Goal: Task Accomplishment & Management: Use online tool/utility

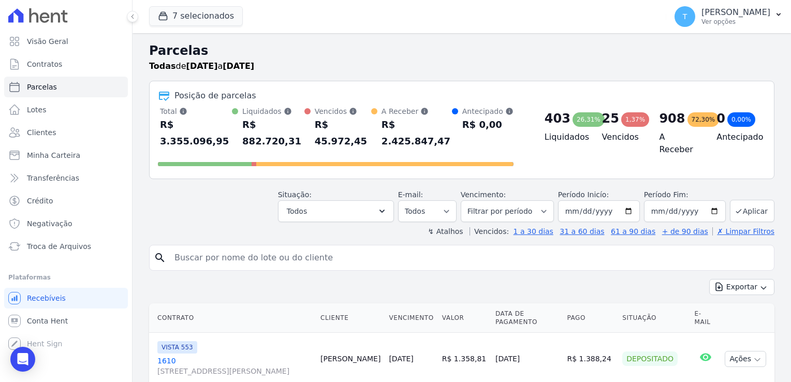
select select
click at [272, 247] on input "search" at bounding box center [469, 257] width 602 height 21
click at [710, 200] on input "[DATE]" at bounding box center [685, 211] width 82 height 22
type input "[DATE]"
click at [742, 200] on button "Aplicar" at bounding box center [752, 211] width 45 height 22
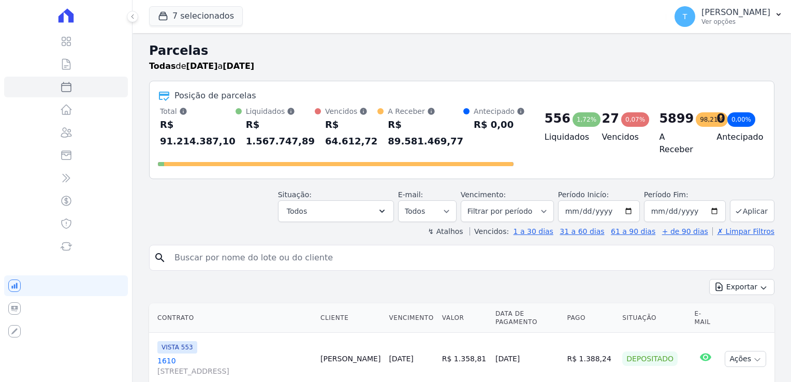
select select
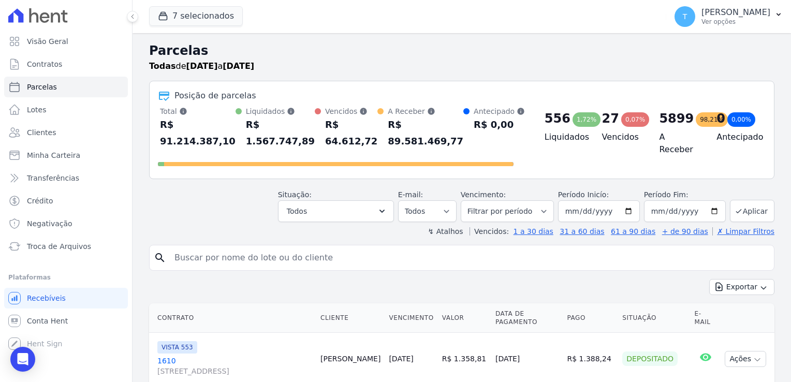
click at [316, 247] on input "search" at bounding box center [469, 257] width 602 height 21
paste input "Aguida Furtunata de Araujo"
type input "Aguida Furtunata de Araujo"
select select
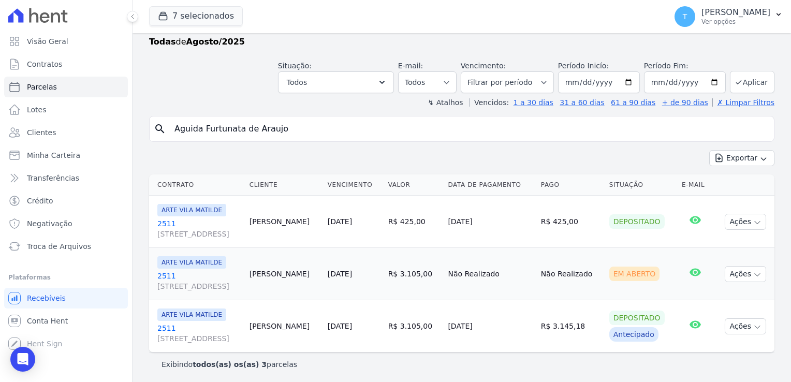
scroll to position [25, 0]
click at [163, 326] on link "2511 [STREET_ADDRESS]" at bounding box center [199, 333] width 84 height 21
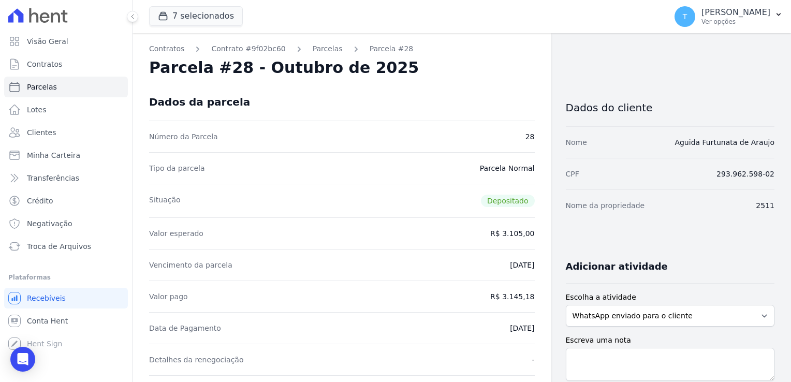
select select
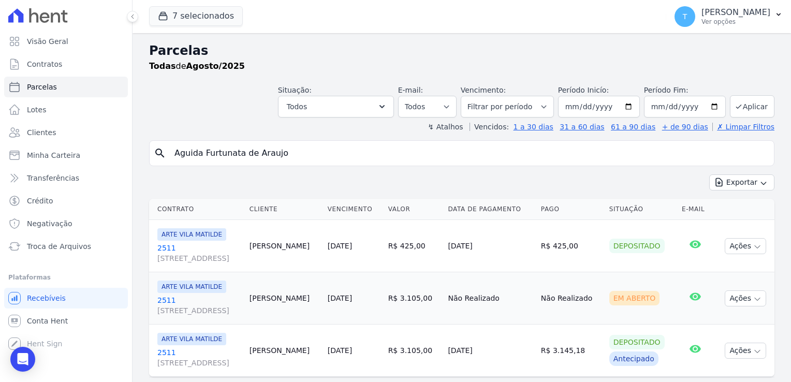
click at [298, 149] on input "Aguida Furtunata de Araujo" at bounding box center [469, 153] width 602 height 21
drag, startPoint x: 254, startPoint y: 144, endPoint x: 141, endPoint y: 142, distance: 113.4
click at [141, 142] on div "Parcelas Todas de Agosto/2025 Situação: Agendado Em Aberto Pago Processando Can…" at bounding box center [462, 220] width 658 height 375
paste input "[PERSON_NAME]"
type input "[PERSON_NAME]"
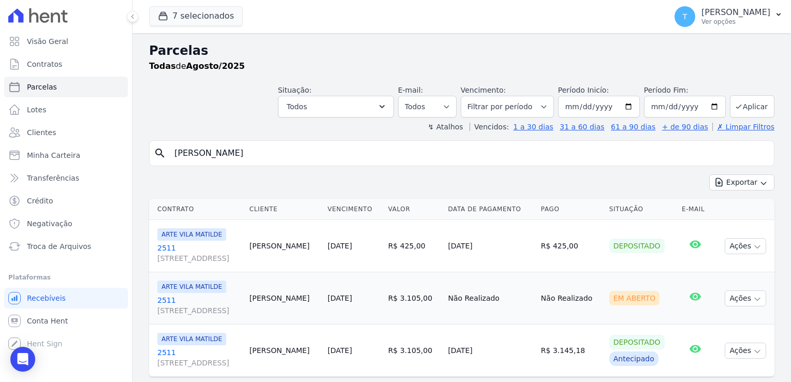
select select
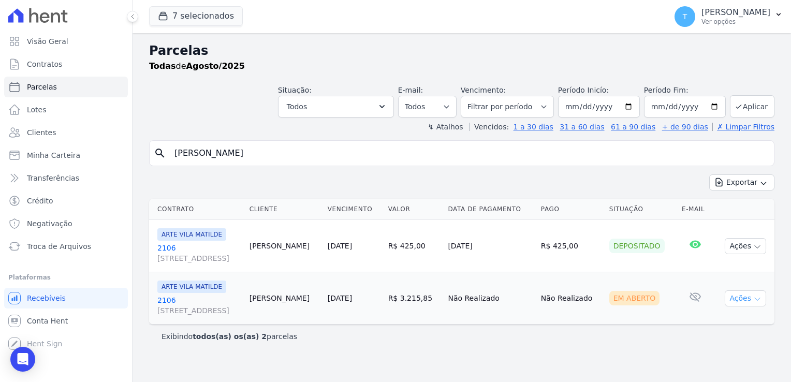
click at [758, 299] on icon "button" at bounding box center [757, 299] width 5 height 3
click at [732, 320] on link "Ver boleto" at bounding box center [741, 322] width 99 height 19
drag, startPoint x: 277, startPoint y: 150, endPoint x: 171, endPoint y: 154, distance: 106.2
click at [171, 154] on input "[PERSON_NAME]" at bounding box center [469, 153] width 602 height 21
paste input "[PERSON_NAME]"
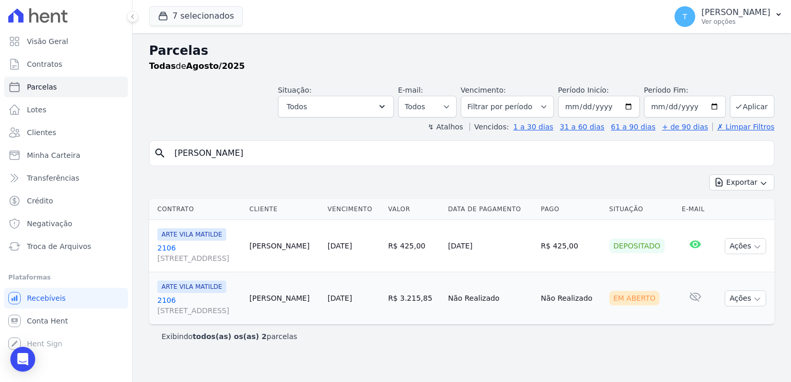
type input "[PERSON_NAME]"
select select
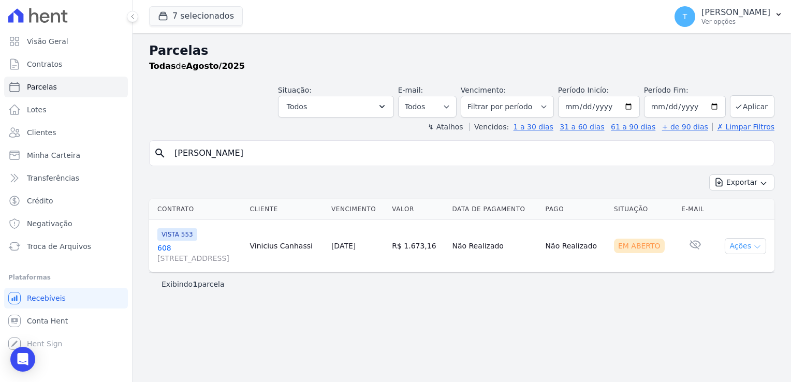
click at [756, 247] on icon "button" at bounding box center [757, 247] width 8 height 8
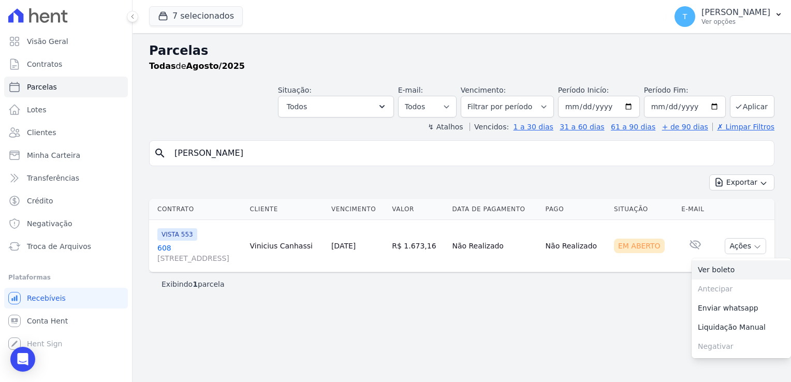
click at [749, 271] on link "Ver boleto" at bounding box center [741, 269] width 99 height 19
drag, startPoint x: 289, startPoint y: 153, endPoint x: 162, endPoint y: 150, distance: 127.9
click at [168, 148] on input "[PERSON_NAME]" at bounding box center [469, 153] width 602 height 21
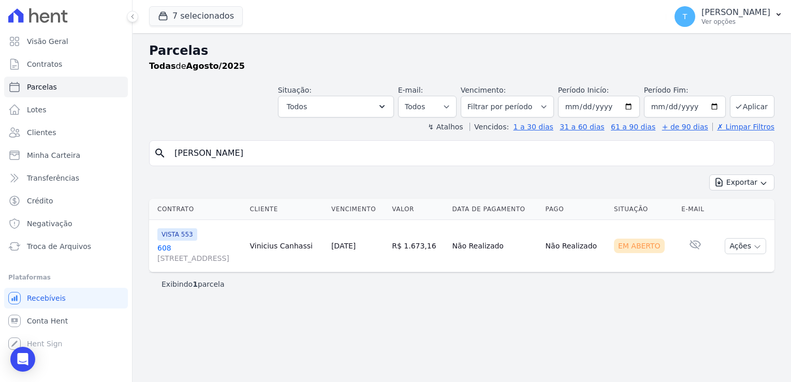
paste input "[PERSON_NAME] dos Anjos"
type input "[PERSON_NAME] dos Anjos"
click at [709, 174] on button "Exportar" at bounding box center [741, 182] width 65 height 16
click at [320, 153] on input "[PERSON_NAME] dos Anjos" at bounding box center [469, 153] width 602 height 21
select select
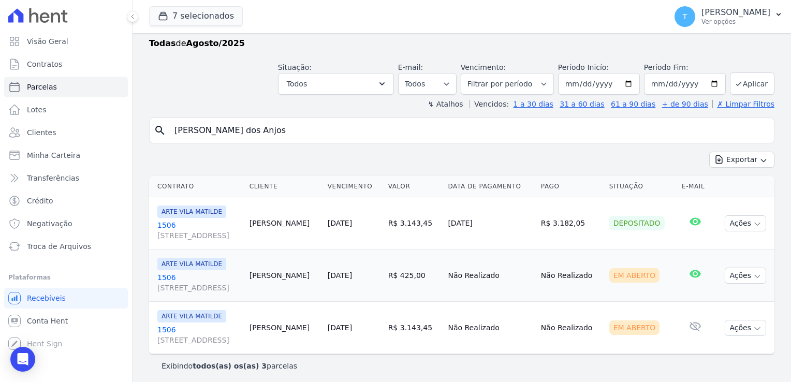
scroll to position [25, 0]
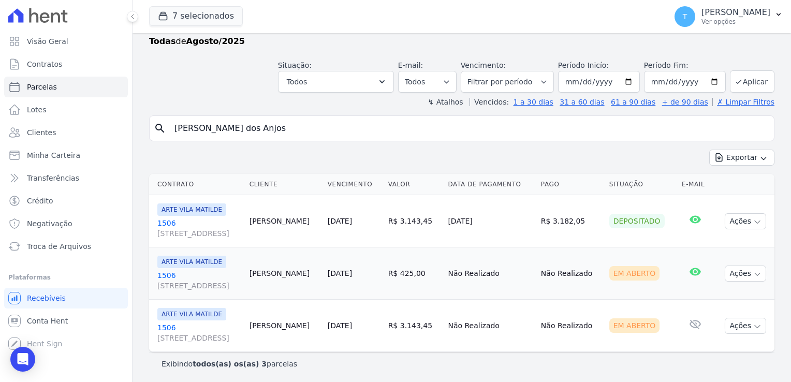
click at [177, 221] on link "[STREET_ADDRESS]" at bounding box center [199, 228] width 84 height 21
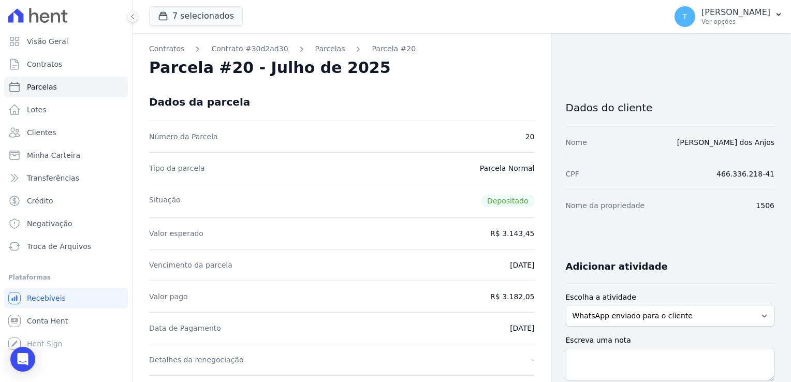
select select
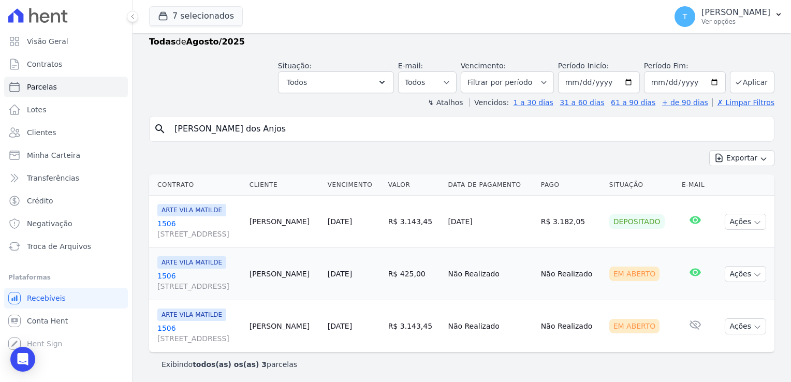
scroll to position [25, 0]
click at [158, 228] on span "[STREET_ADDRESS]" at bounding box center [199, 233] width 84 height 10
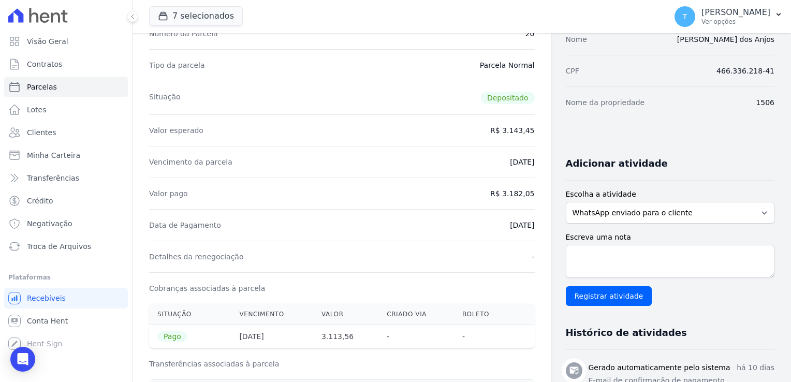
scroll to position [104, 0]
select select
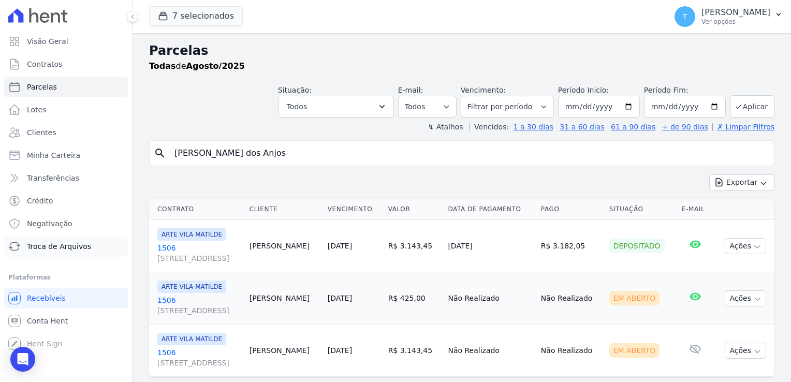
click at [46, 252] on link "Troca de Arquivos" at bounding box center [66, 246] width 124 height 21
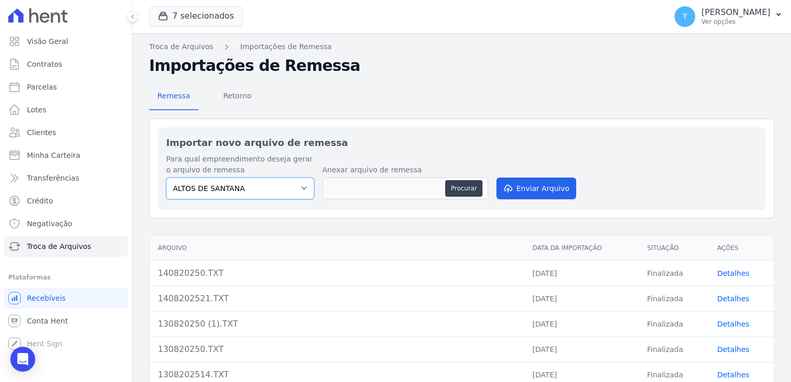
click at [301, 189] on select "ALTOS DE SANTANA Arcos Itaquera ARTE VILA MATILDE BOSQUE CLUB Inspire LINK [GEO…" at bounding box center [240, 189] width 148 height 22
select select "f2036c47-f869-4cf7-aa49-d68e524f2024"
click at [166, 178] on select "ALTOS DE SANTANA Arcos Itaquera ARTE VILA MATILDE BOSQUE CLUB Inspire LINK [GEO…" at bounding box center [240, 189] width 148 height 22
click at [466, 187] on button "Procurar" at bounding box center [463, 188] width 37 height 17
type input "150820250.TXT"
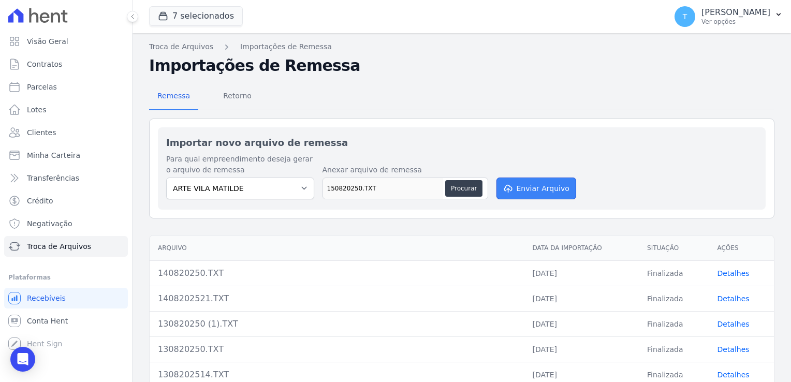
click at [538, 192] on button "Enviar Arquivo" at bounding box center [536, 189] width 80 height 22
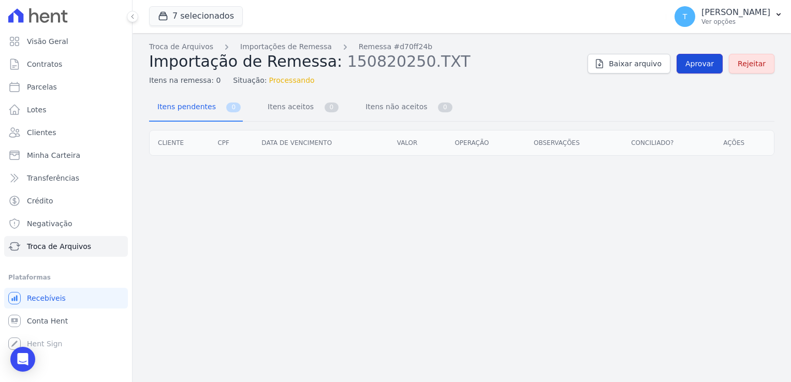
click at [714, 65] on span "Aprovar" at bounding box center [699, 63] width 28 height 10
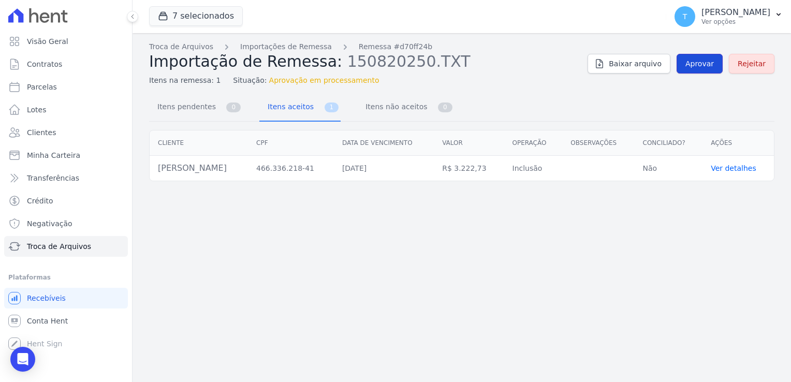
click at [695, 65] on span "Aprovar" at bounding box center [699, 63] width 28 height 10
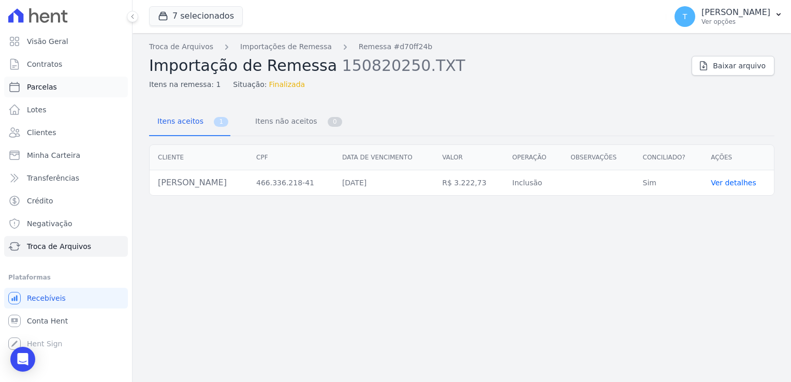
click at [68, 86] on link "Parcelas" at bounding box center [66, 87] width 124 height 21
select select
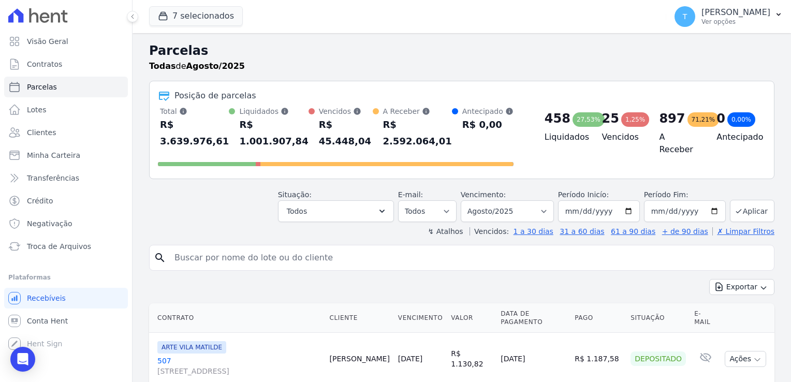
click at [208, 247] on input "search" at bounding box center [469, 257] width 602 height 21
paste input "[PERSON_NAME] dos Anjos"
type input "[PERSON_NAME] dos Anjos"
select select
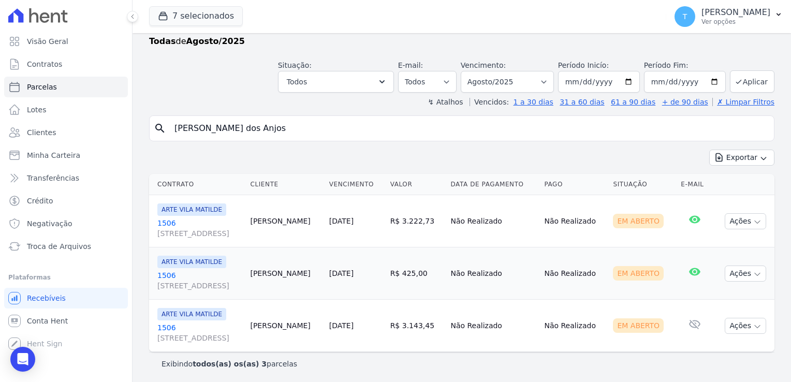
scroll to position [25, 0]
click at [755, 221] on icon "button" at bounding box center [757, 222] width 5 height 3
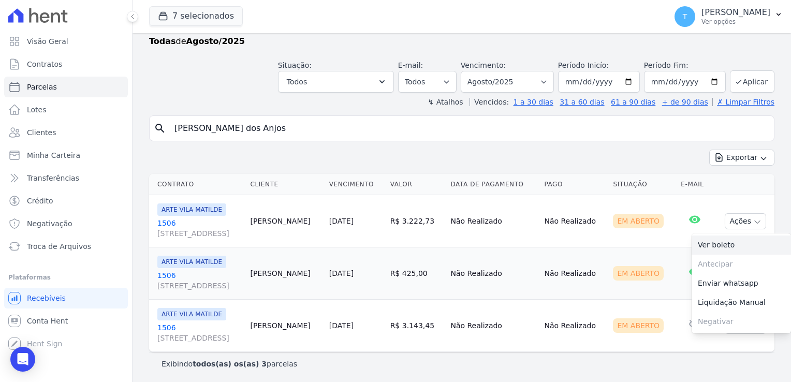
click at [735, 239] on link "Ver boleto" at bounding box center [741, 245] width 99 height 19
click at [54, 129] on link "Clientes" at bounding box center [66, 132] width 124 height 21
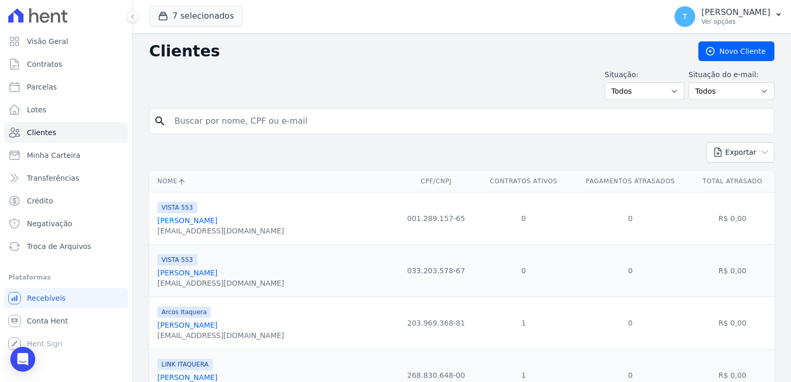
click at [197, 119] on input "search" at bounding box center [469, 121] width 602 height 21
click at [170, 9] on button "7 selecionados" at bounding box center [196, 16] width 94 height 20
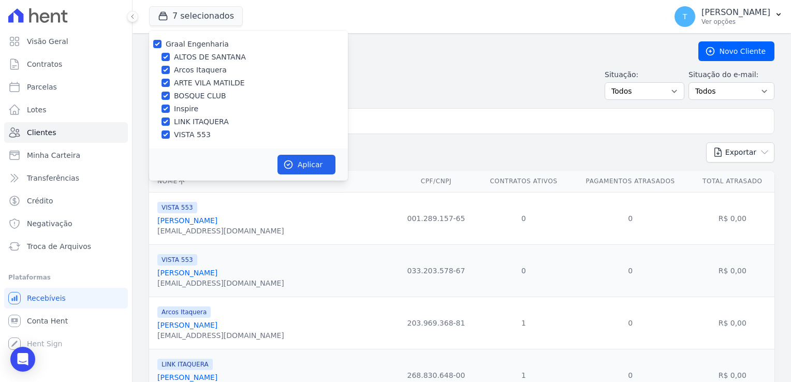
click at [394, 123] on input "search" at bounding box center [469, 121] width 602 height 21
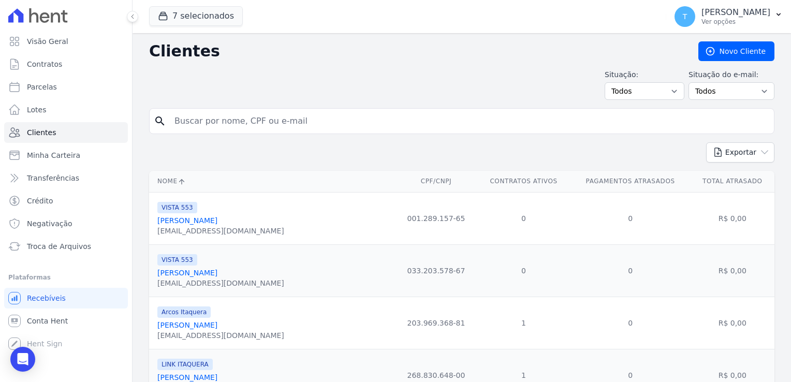
paste input "[PERSON_NAME]"
type input "[PERSON_NAME]"
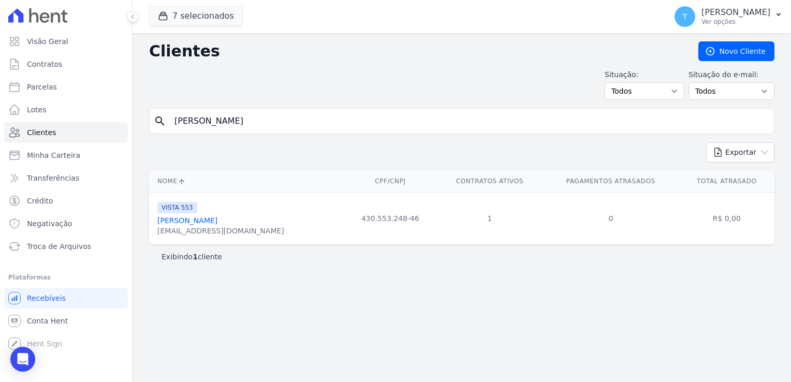
drag, startPoint x: 242, startPoint y: 232, endPoint x: 157, endPoint y: 229, distance: 84.5
click at [157, 229] on div "[EMAIL_ADDRESS][DOMAIN_NAME]" at bounding box center [220, 231] width 127 height 10
copy div "[EMAIL_ADDRESS][DOMAIN_NAME]"
